Goal: Navigation & Orientation: Find specific page/section

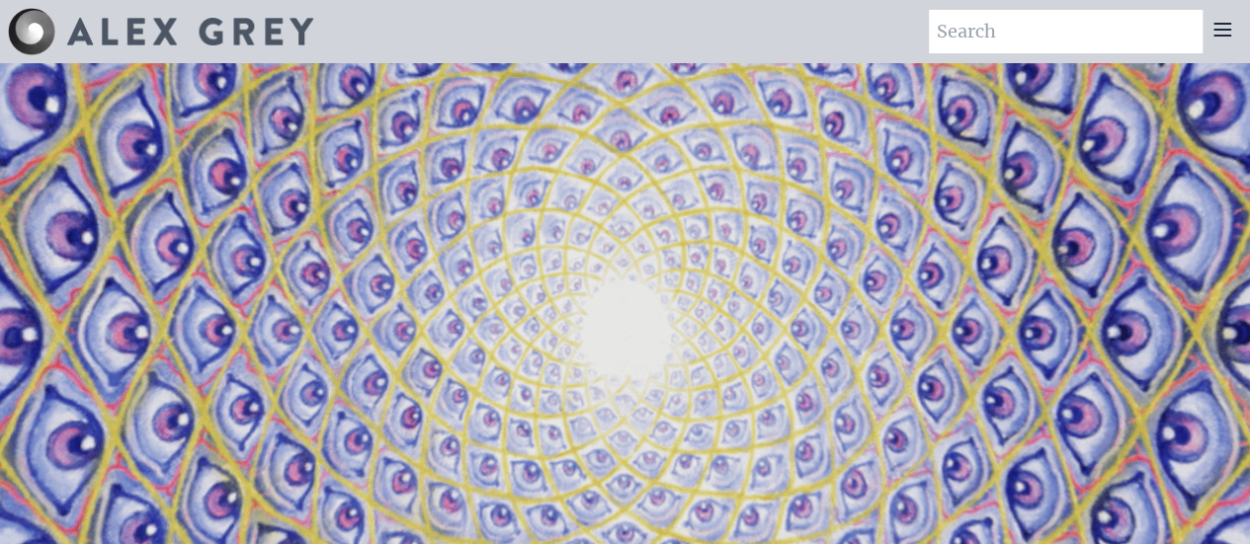
click at [1213, 33] on icon at bounding box center [1222, 30] width 24 height 24
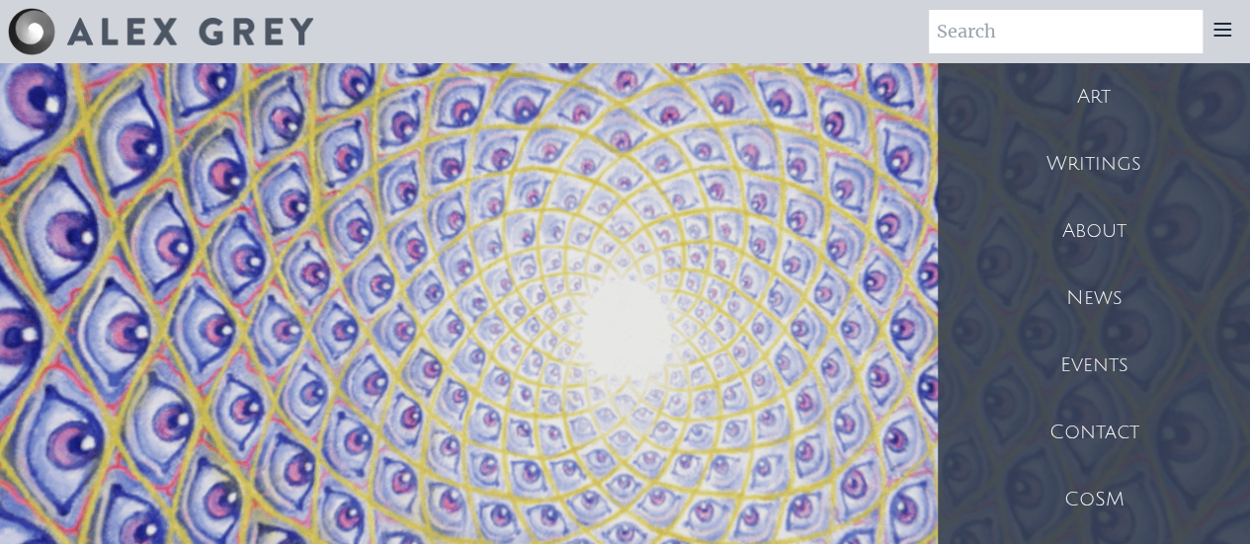
click at [1140, 103] on div "Art" at bounding box center [1094, 96] width 312 height 67
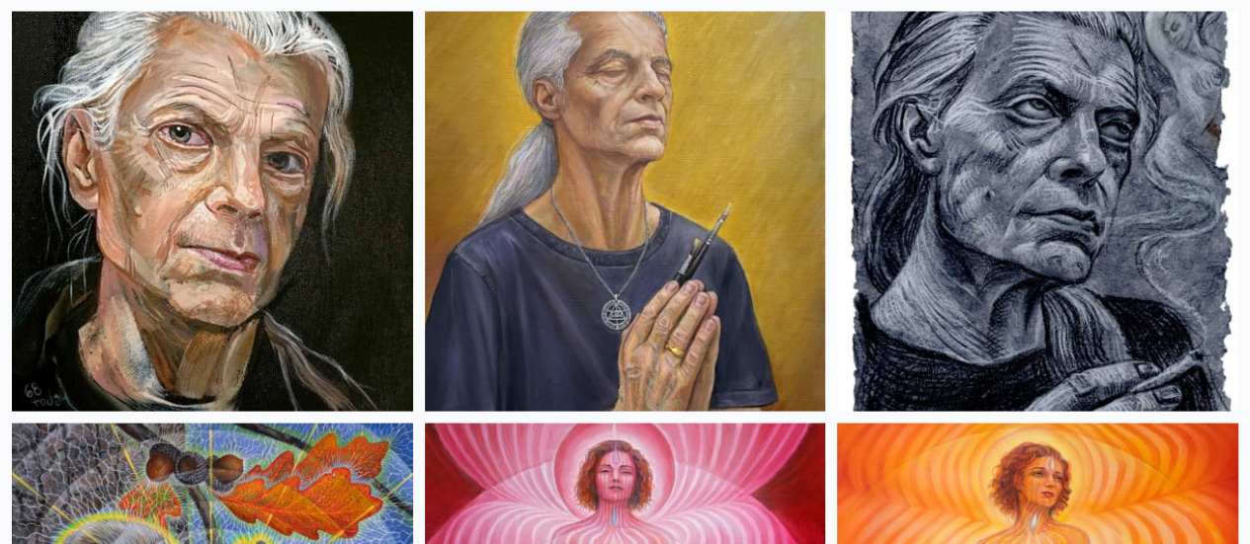
scroll to position [1878, 0]
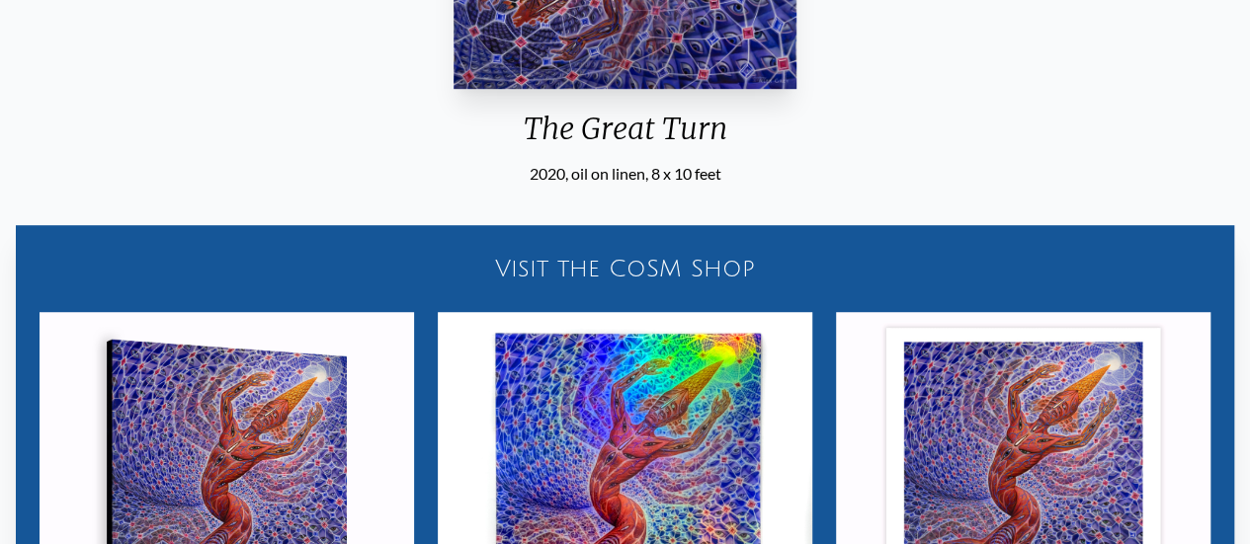
scroll to position [543, 0]
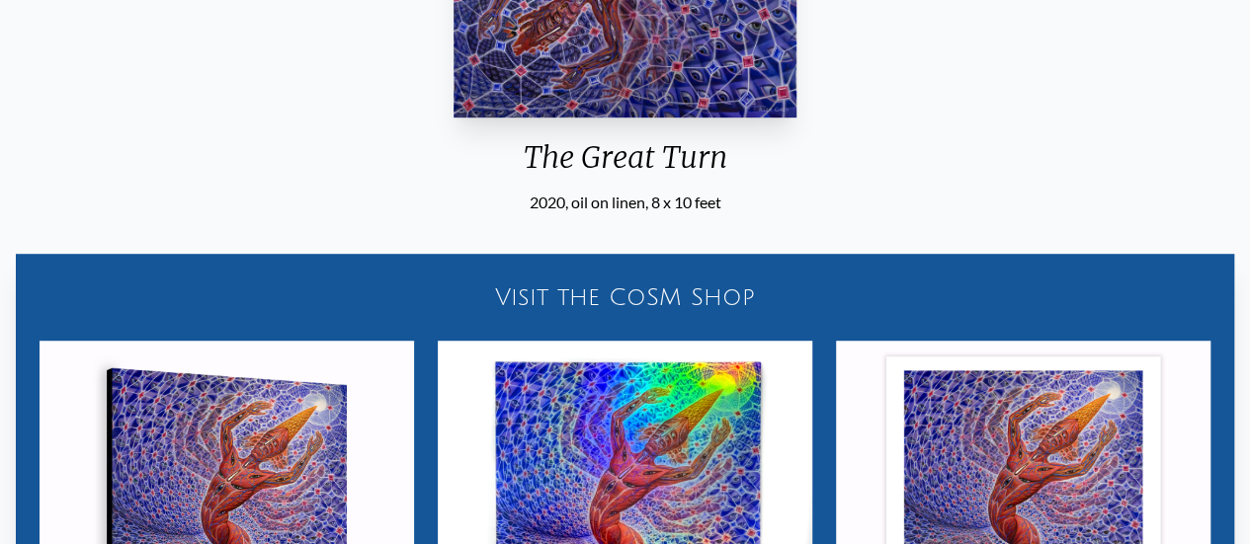
click at [621, 298] on div "Visit the CoSM Shop" at bounding box center [625, 297] width 1195 height 63
